Goal: Communication & Community: Answer question/provide support

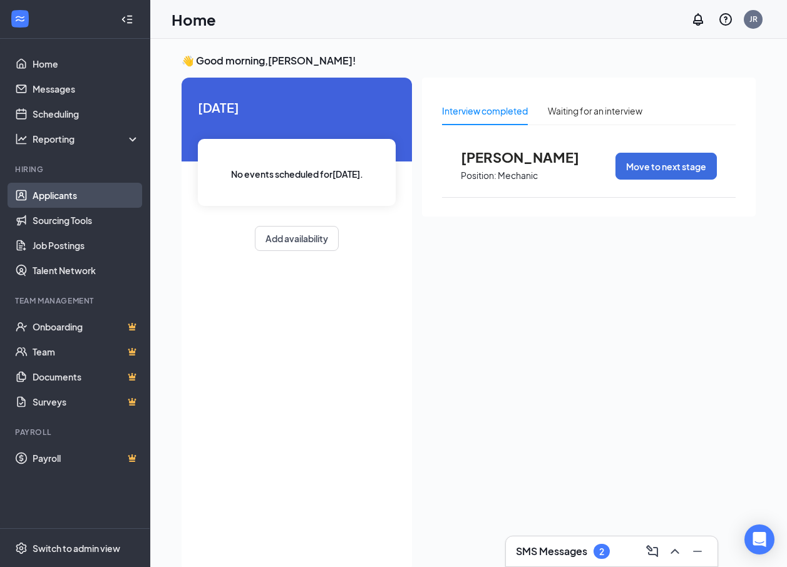
click at [46, 194] on link "Applicants" at bounding box center [86, 195] width 107 height 25
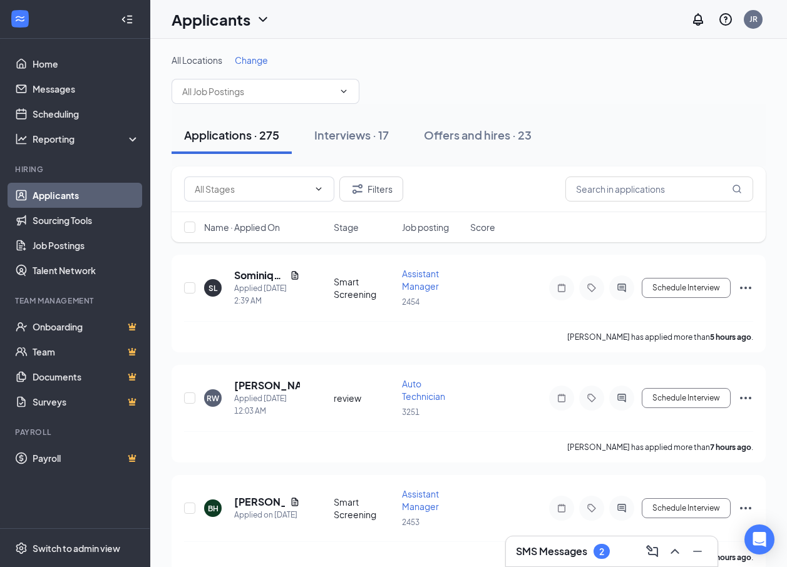
click at [687, 554] on div at bounding box center [696, 551] width 23 height 20
click at [677, 550] on icon "ChevronUp" at bounding box center [674, 551] width 15 height 15
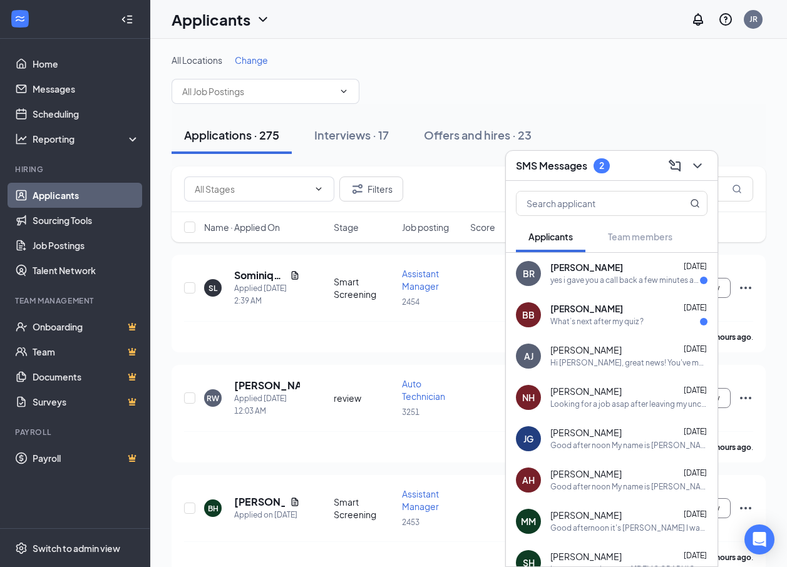
click at [585, 255] on div "BR [PERSON_NAME] [DATE] yes i gave you a call back a few minutes ago" at bounding box center [612, 273] width 212 height 41
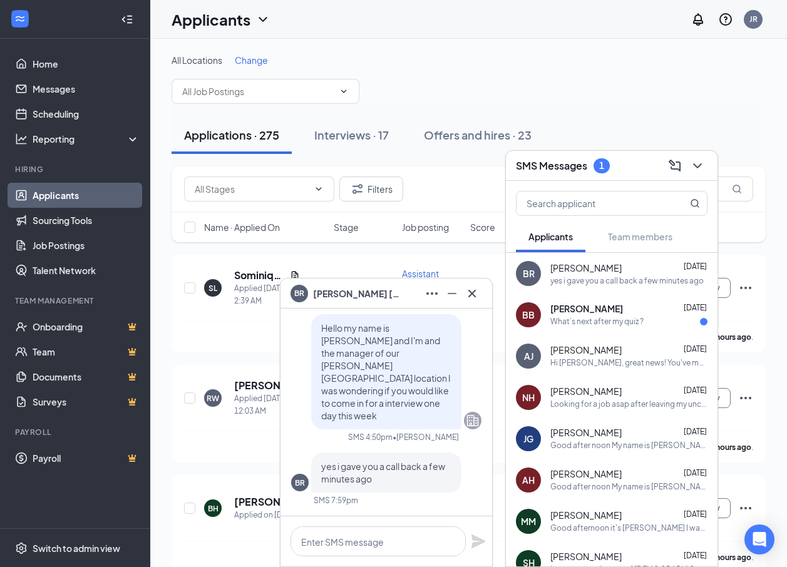
click at [583, 274] on div "[PERSON_NAME] [DATE] yes i gave you a call back a few minutes ago" at bounding box center [628, 274] width 157 height 24
click at [447, 293] on icon "Minimize" at bounding box center [451, 293] width 15 height 15
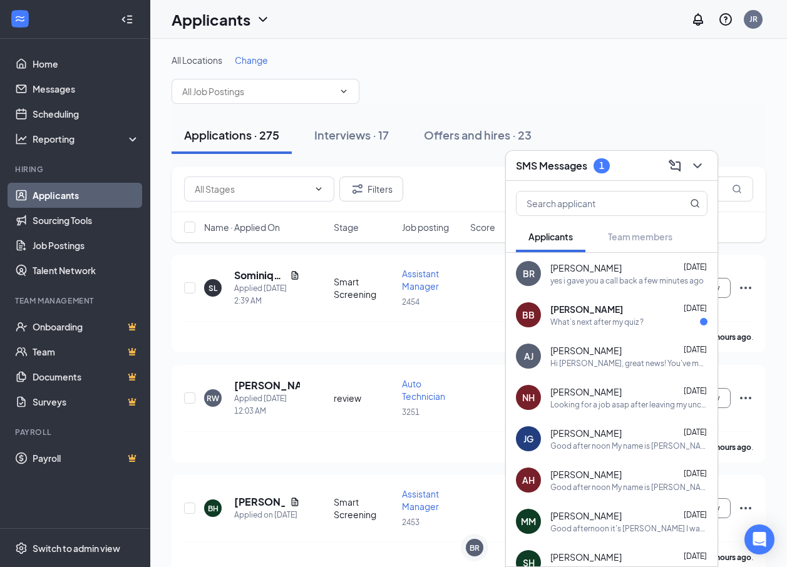
click at [548, 282] on div "BR [PERSON_NAME] [DATE] yes i gave you a call back a few minutes ago" at bounding box center [612, 273] width 212 height 41
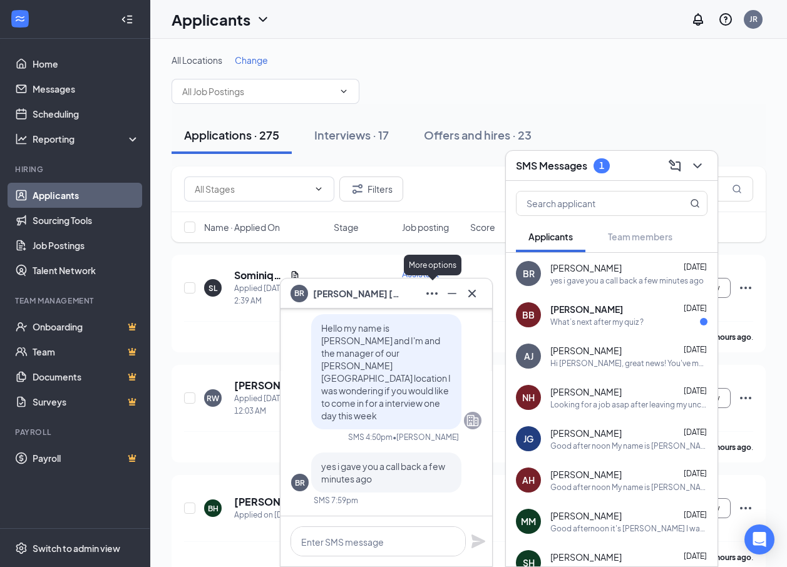
click at [430, 290] on icon "Ellipses" at bounding box center [431, 293] width 15 height 15
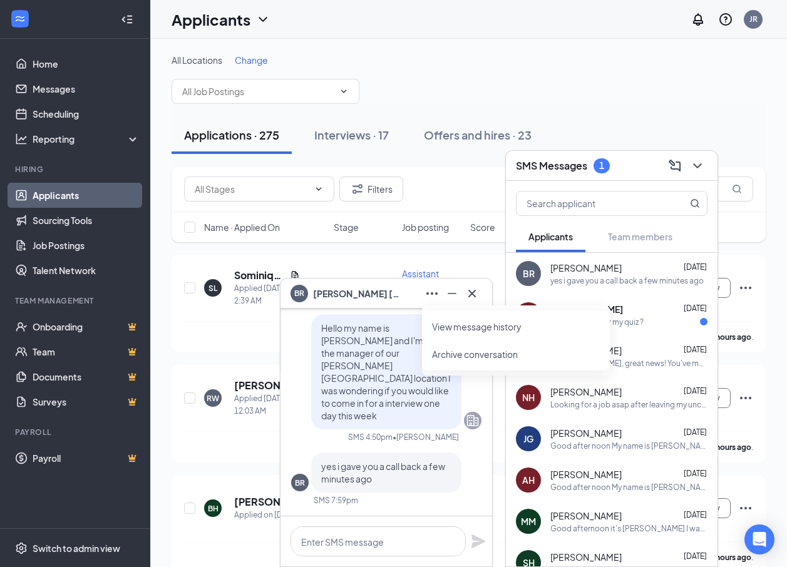
click at [344, 522] on div at bounding box center [386, 541] width 212 height 50
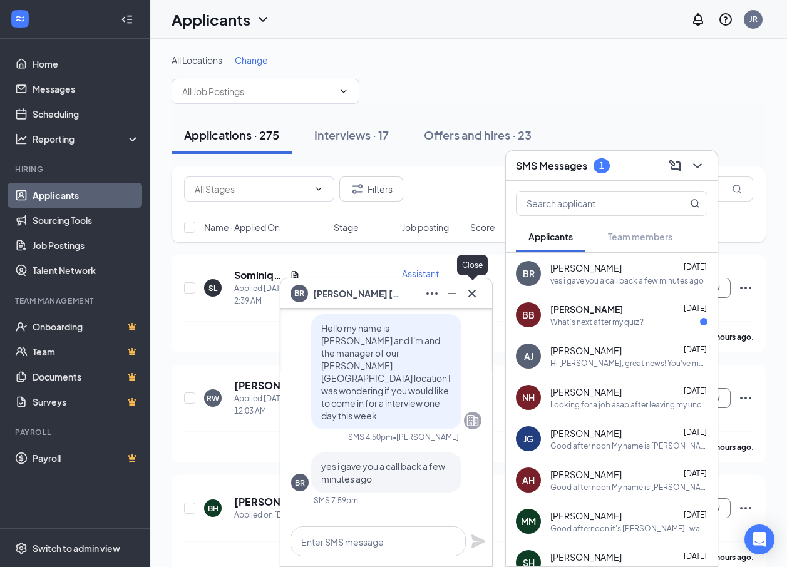
click at [478, 292] on icon "Cross" at bounding box center [471, 293] width 15 height 15
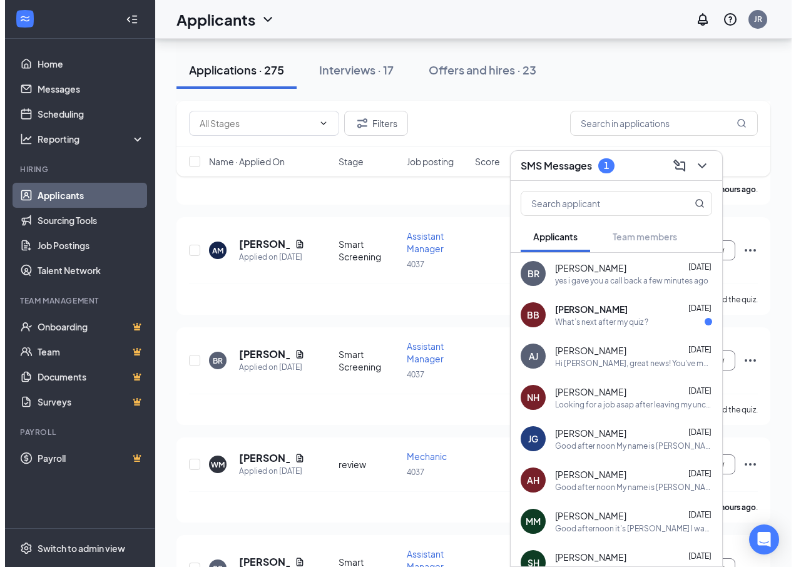
scroll to position [626, 0]
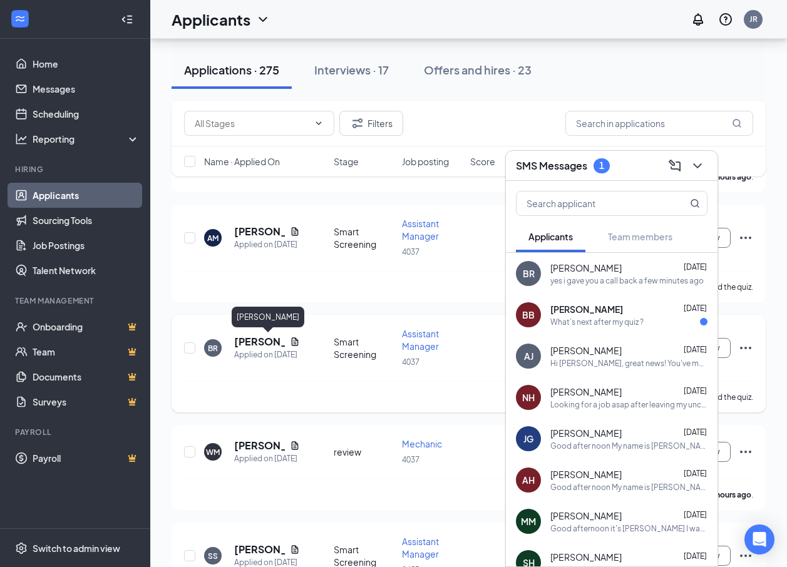
click at [258, 340] on h5 "[PERSON_NAME]" at bounding box center [259, 342] width 51 height 14
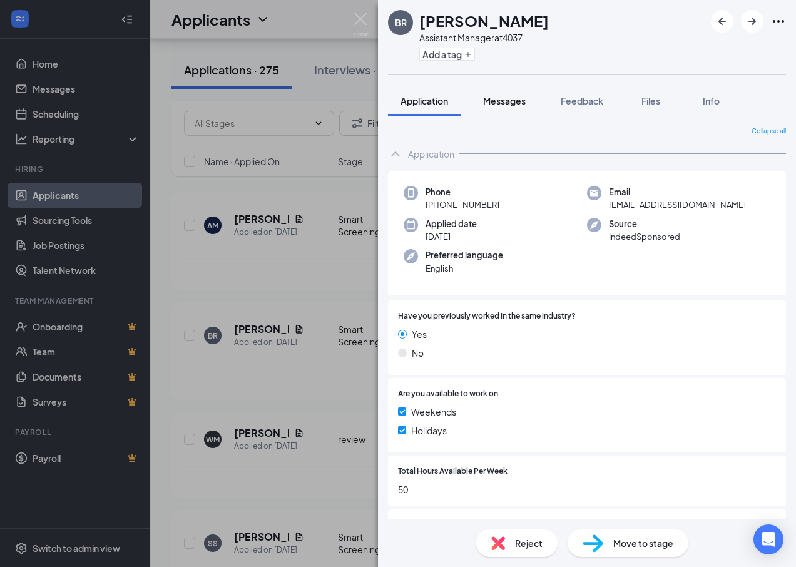
click at [484, 95] on button "Messages" at bounding box center [505, 100] width 68 height 31
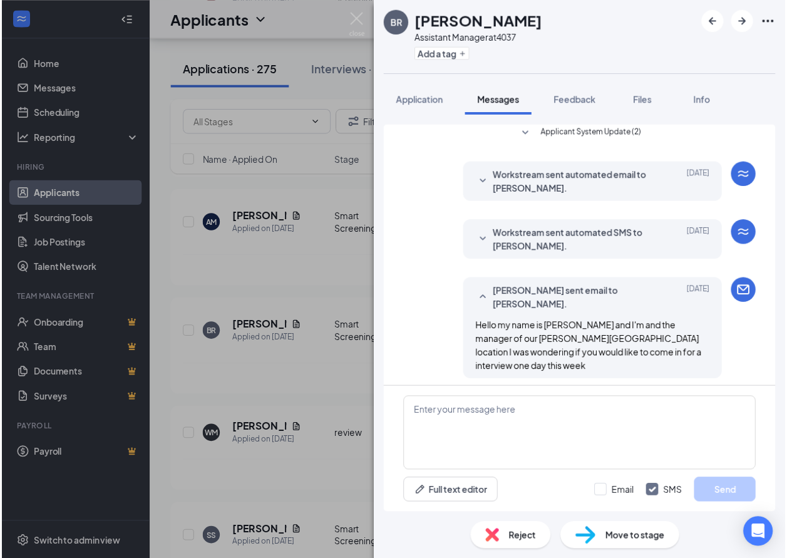
scroll to position [172, 0]
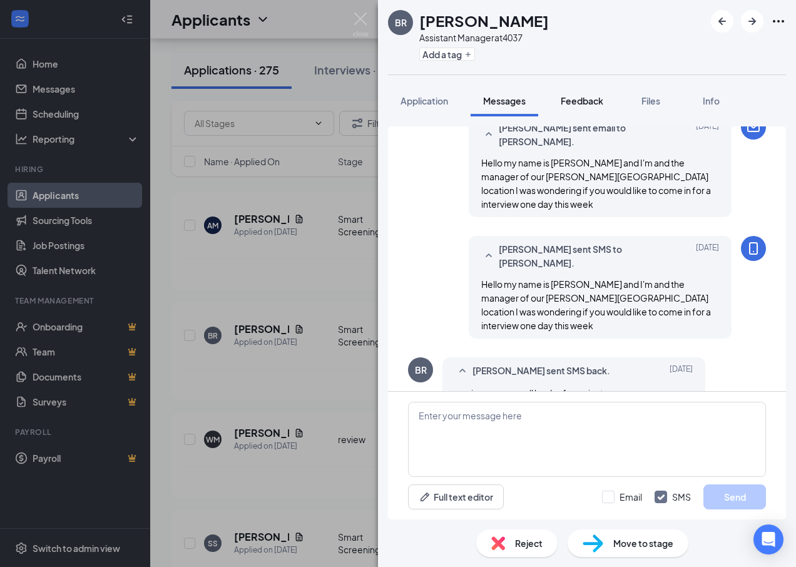
click at [645, 102] on span "Files" at bounding box center [651, 100] width 19 height 11
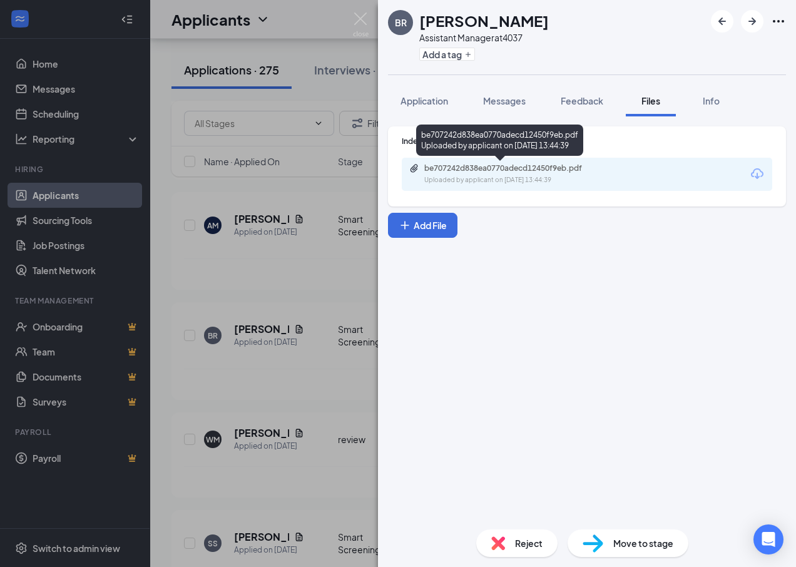
click at [494, 174] on div "be707242d838ea0770adecd12450f9eb.pdf Uploaded by applicant on [DATE] 13:44:39" at bounding box center [510, 174] width 203 height 22
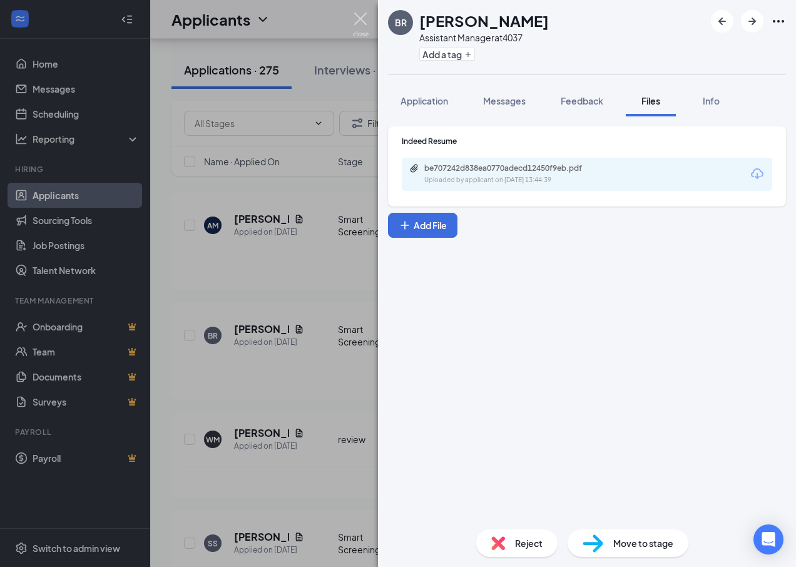
click at [359, 20] on img at bounding box center [361, 25] width 16 height 24
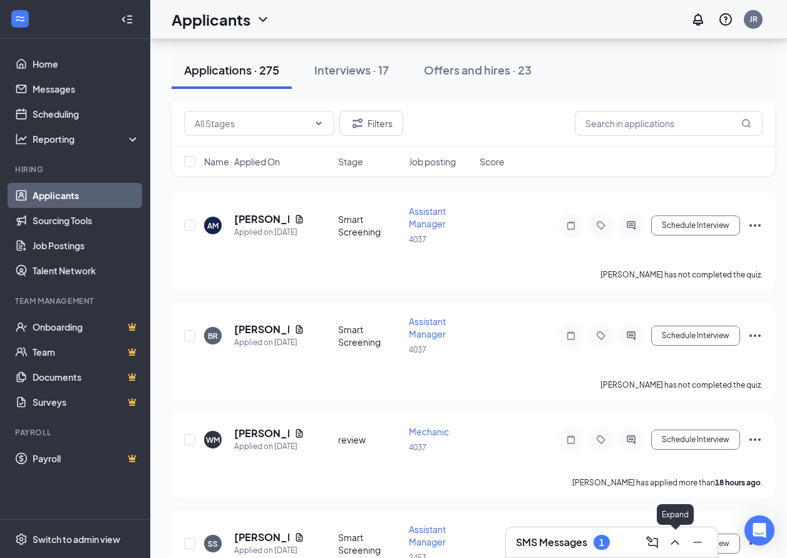
click at [679, 543] on icon "ChevronUp" at bounding box center [674, 542] width 15 height 15
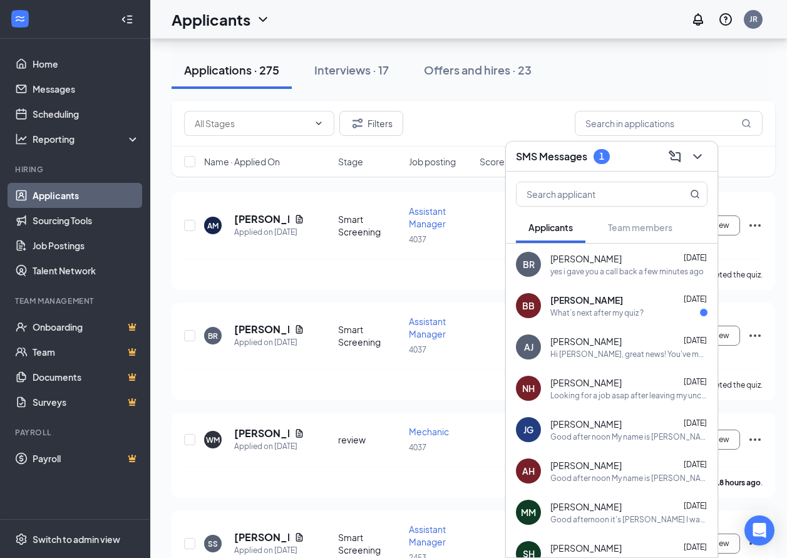
click at [596, 275] on div "yes i gave you a call back a few minutes ago" at bounding box center [626, 271] width 153 height 11
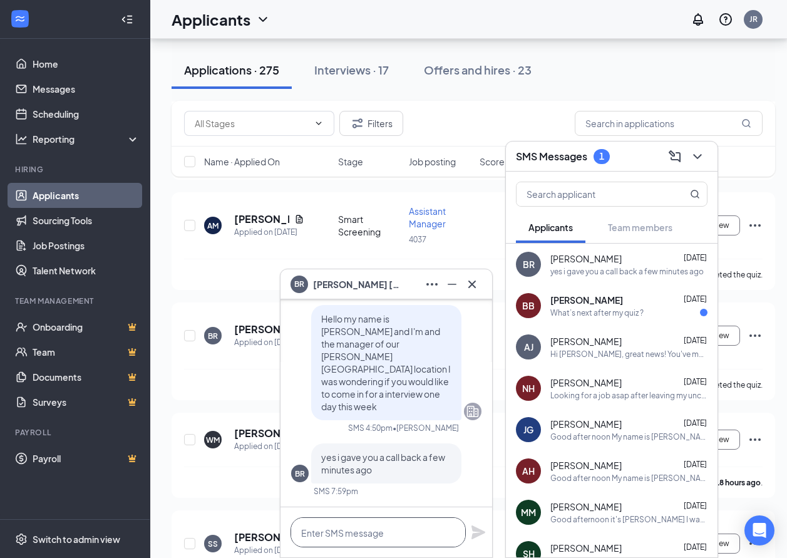
click at [406, 541] on textarea at bounding box center [377, 532] width 175 height 30
type textarea "p"
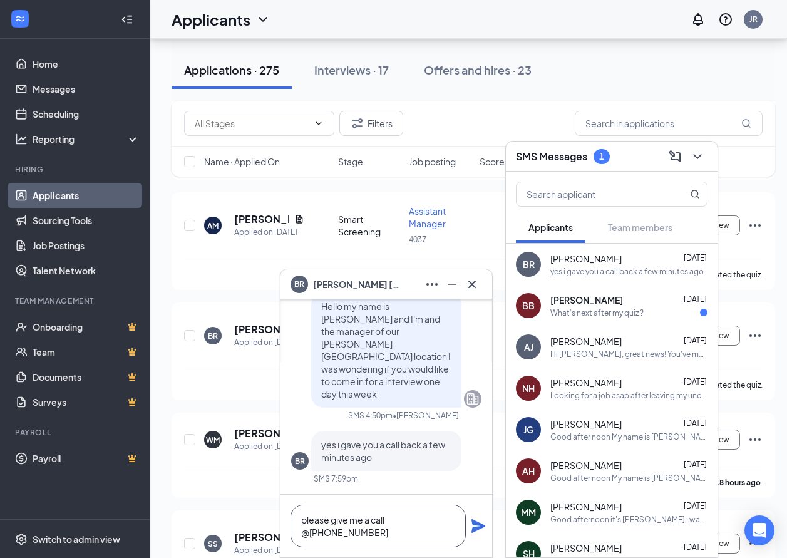
type textarea "please give me a call @[PHONE_NUMBER]"
click at [478, 522] on icon "Plane" at bounding box center [478, 526] width 14 height 14
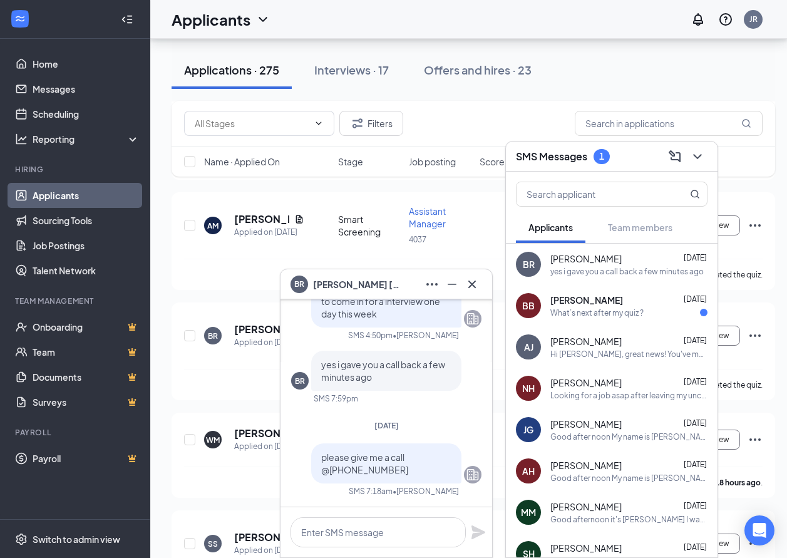
scroll to position [0, 0]
click at [473, 282] on icon "Cross" at bounding box center [472, 284] width 8 height 8
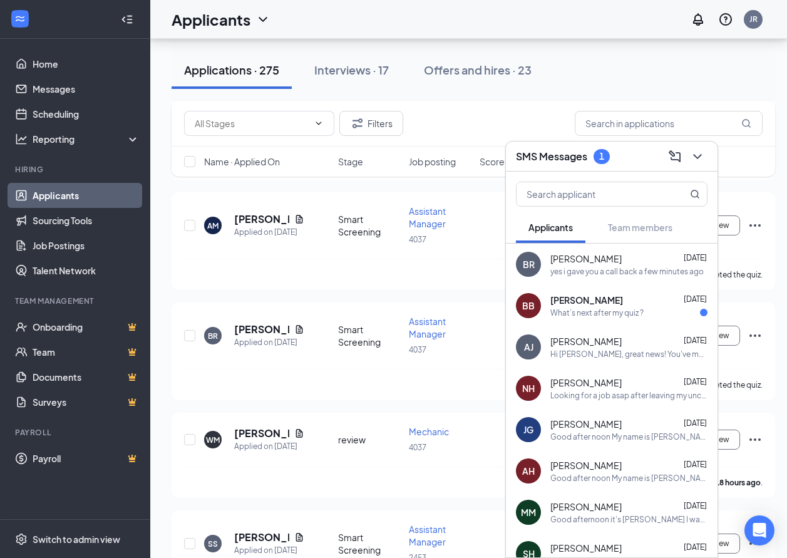
click at [598, 313] on div "What’s next after my quiz ?" at bounding box center [596, 312] width 93 height 11
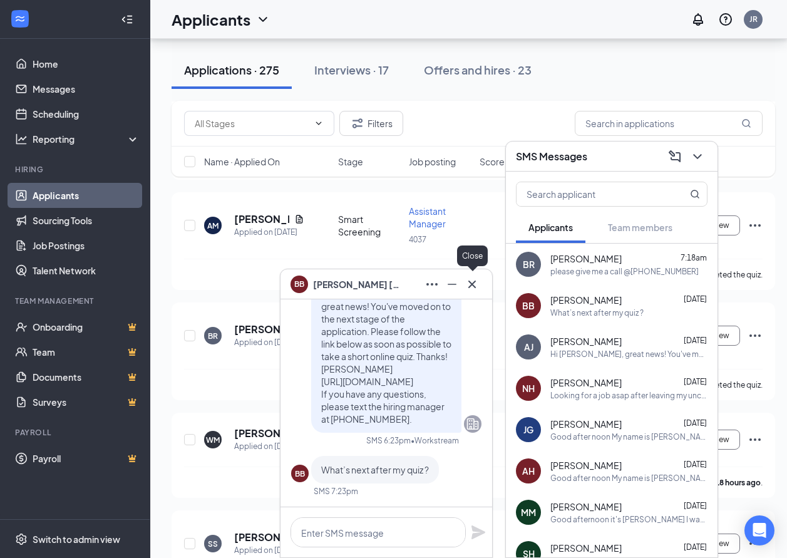
click at [476, 284] on icon "Cross" at bounding box center [471, 284] width 15 height 15
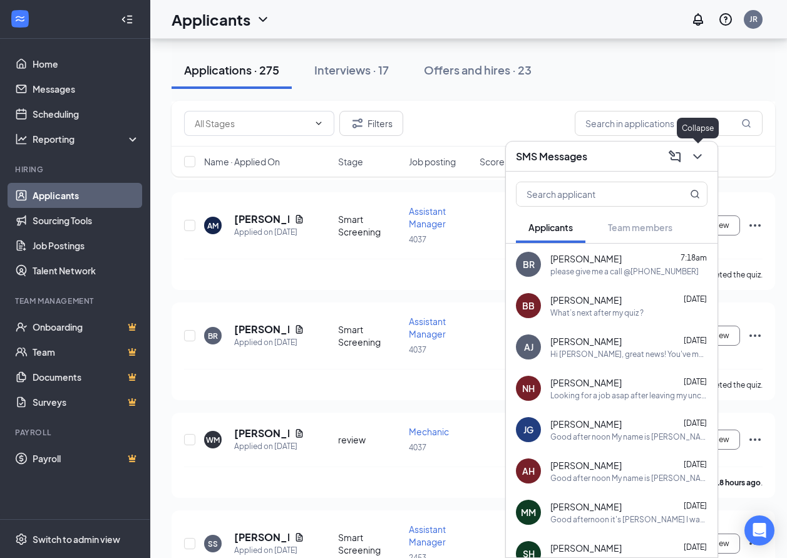
click at [697, 153] on icon "ChevronDown" at bounding box center [697, 156] width 15 height 15
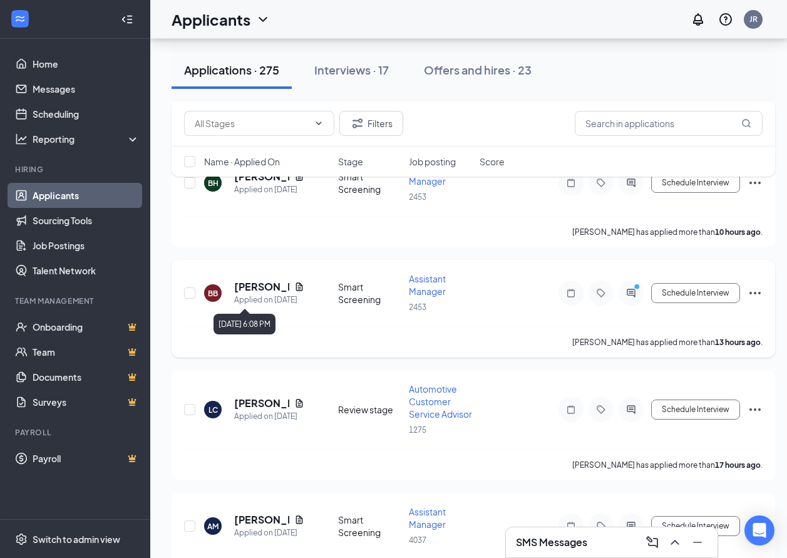
scroll to position [188, 0]
